Goal: Find specific page/section: Find specific page/section

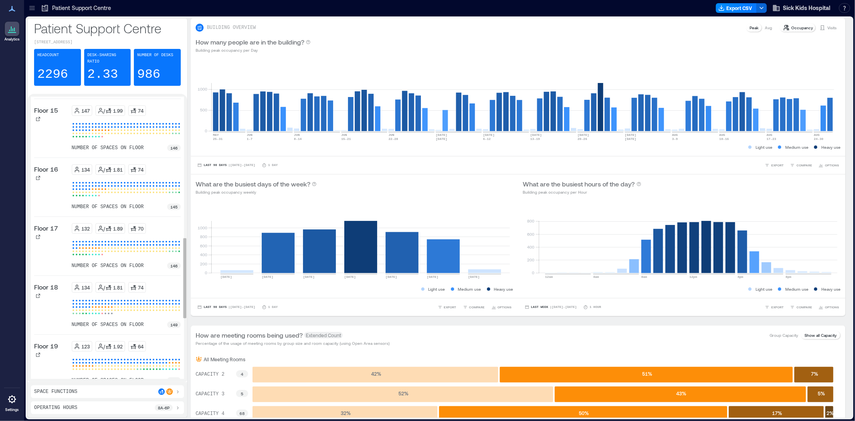
scroll to position [668, 0]
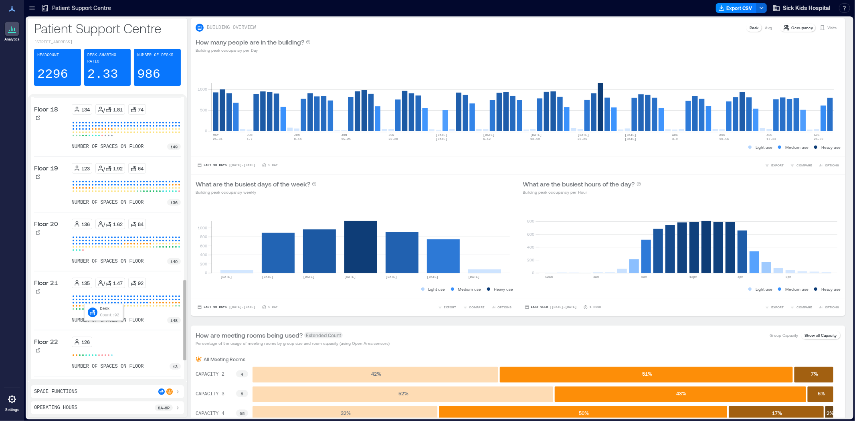
drag, startPoint x: 85, startPoint y: 297, endPoint x: 57, endPoint y: 282, distance: 31.6
click at [85, 301] on div at bounding box center [86, 302] width 3 height 3
click at [55, 292] on div "Floor 21" at bounding box center [51, 301] width 34 height 46
click at [58, 289] on div "Floor 21" at bounding box center [51, 287] width 34 height 18
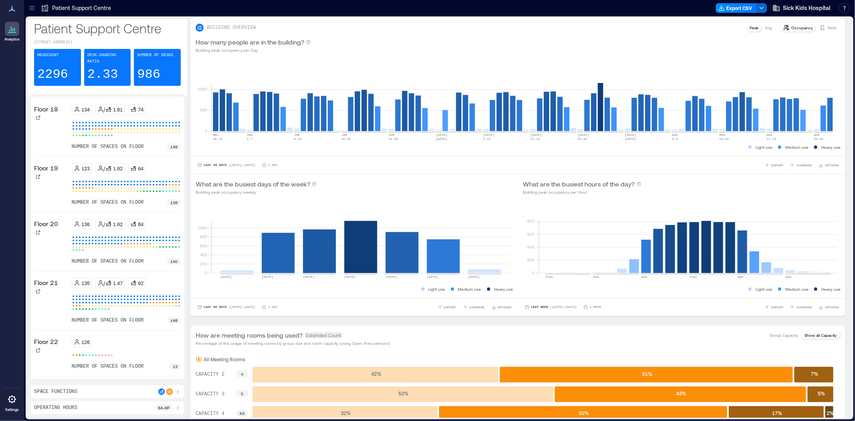
click at [36, 6] on div at bounding box center [32, 8] width 13 height 13
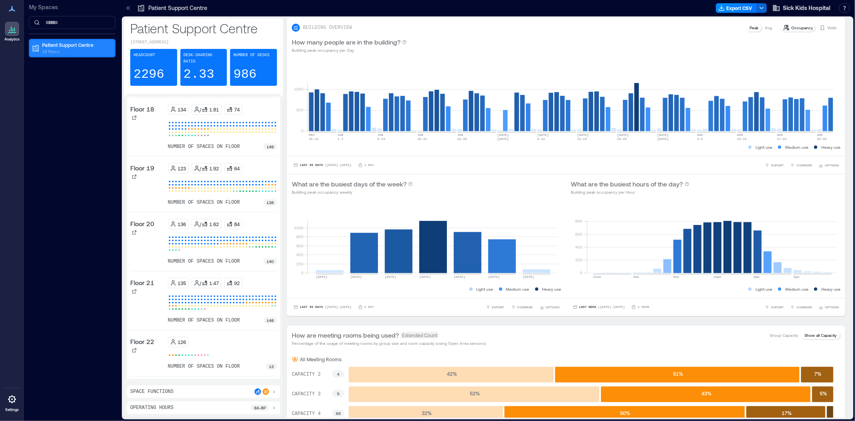
click at [47, 45] on p "Patient Support Centre" at bounding box center [75, 45] width 67 height 6
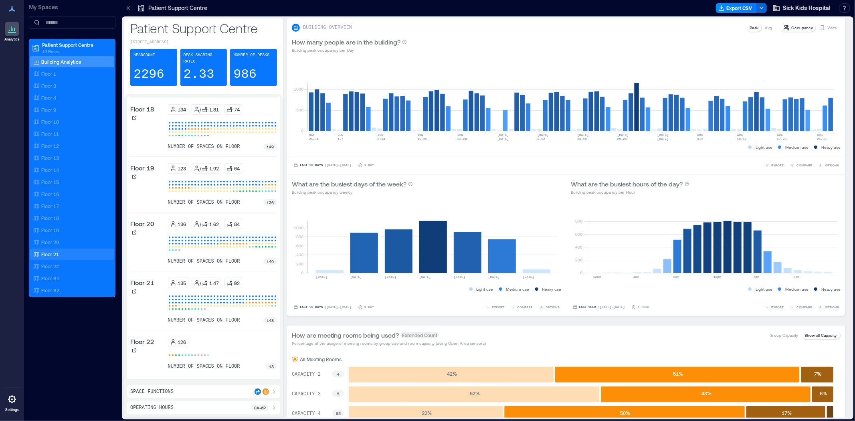
click at [59, 253] on p "Floor 21" at bounding box center [50, 254] width 18 height 6
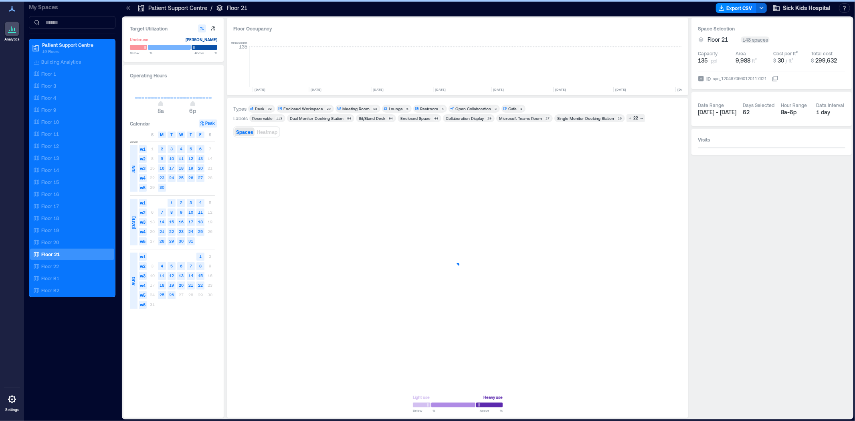
scroll to position [0, 901]
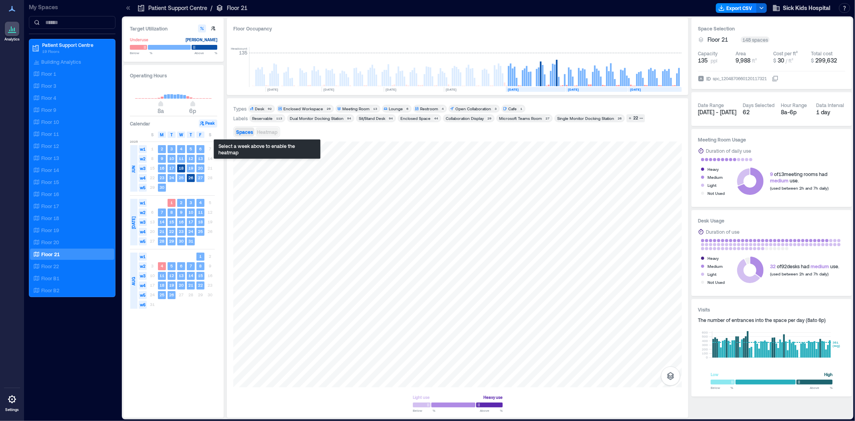
click at [271, 131] on span "Heatmap" at bounding box center [267, 132] width 20 height 6
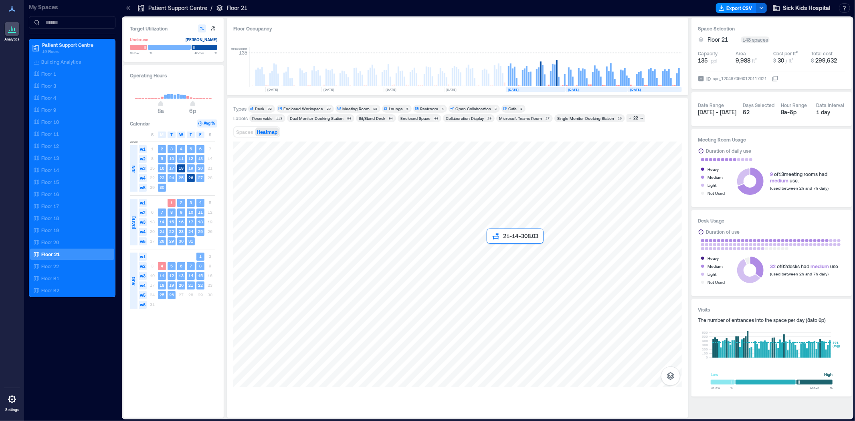
click at [488, 246] on div at bounding box center [457, 265] width 449 height 246
